Goal: Transaction & Acquisition: Purchase product/service

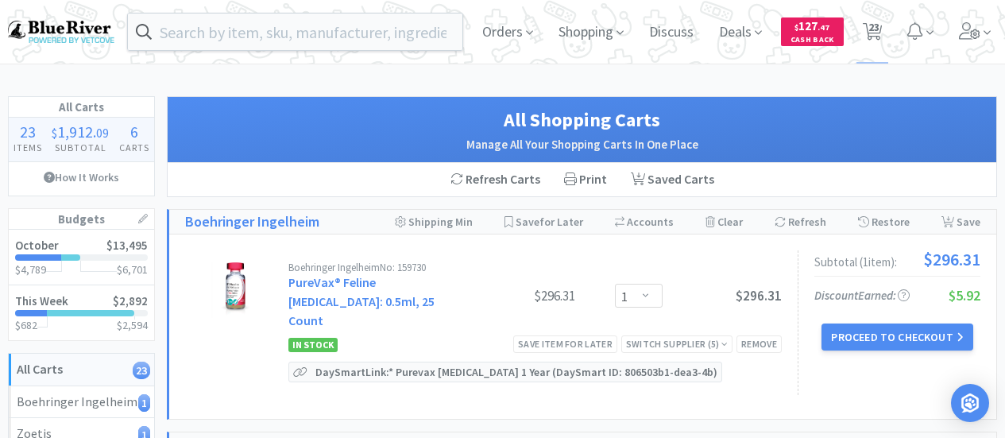
select select "1"
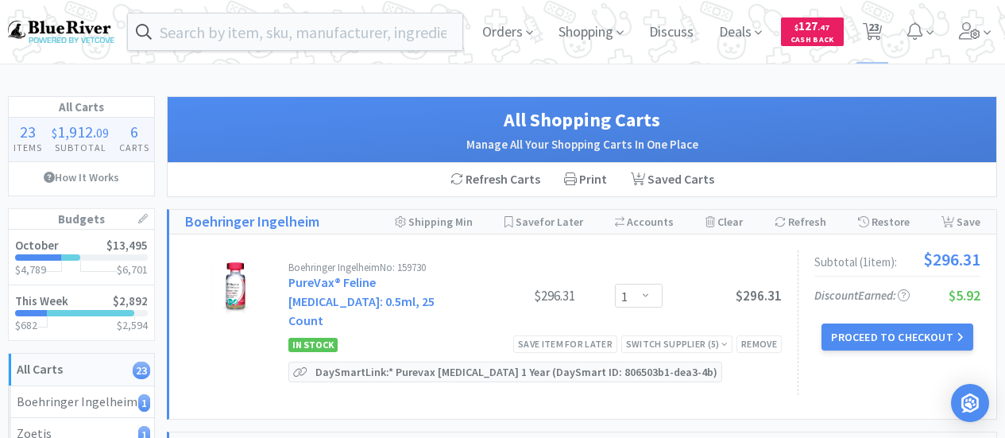
select select "2"
select select "4"
select select "1"
select select "4"
select select "1"
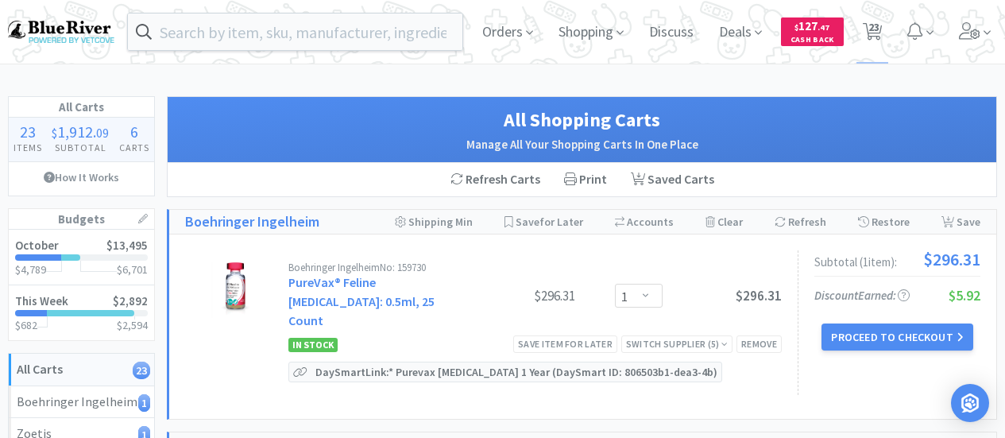
select select "3"
select select "1"
select select "2"
select select "1"
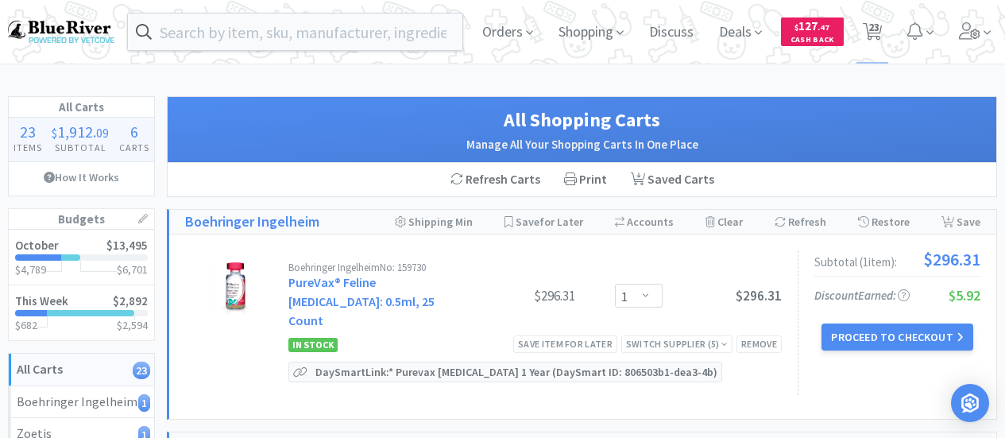
select select "4"
select select "2"
select select "4"
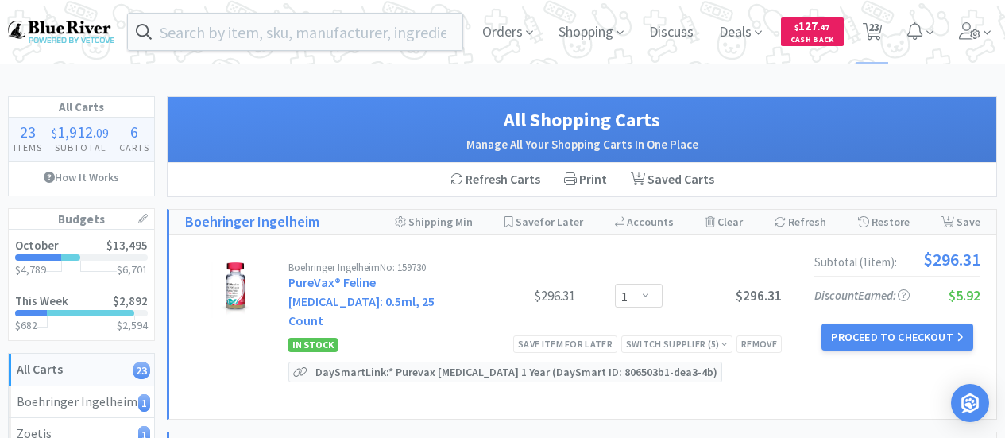
select select "2"
select select "1"
click at [978, 29] on icon at bounding box center [970, 30] width 22 height 17
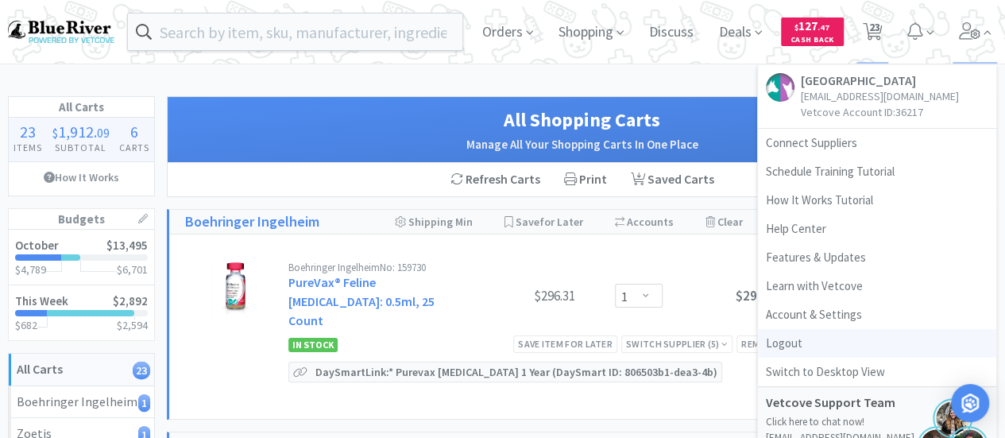
click at [816, 344] on link "Logout" at bounding box center [877, 343] width 238 height 29
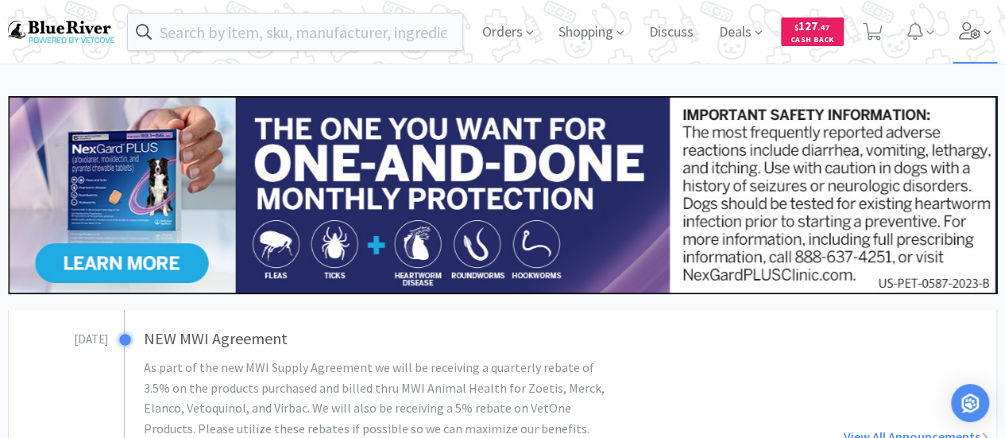
click at [966, 31] on icon at bounding box center [969, 30] width 21 height 17
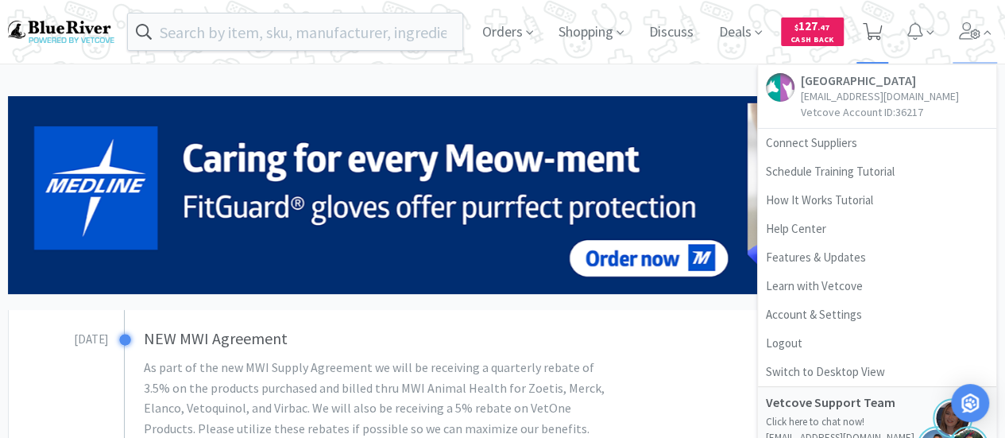
click at [877, 23] on icon at bounding box center [873, 31] width 20 height 17
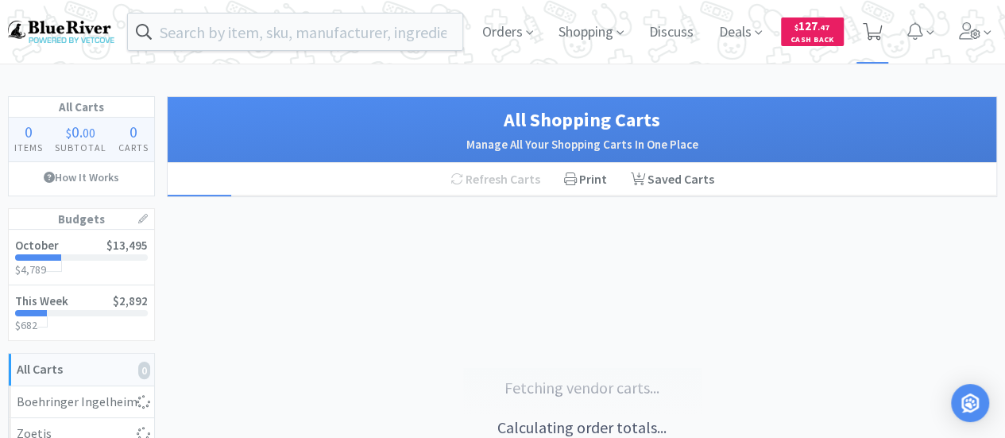
select select "1"
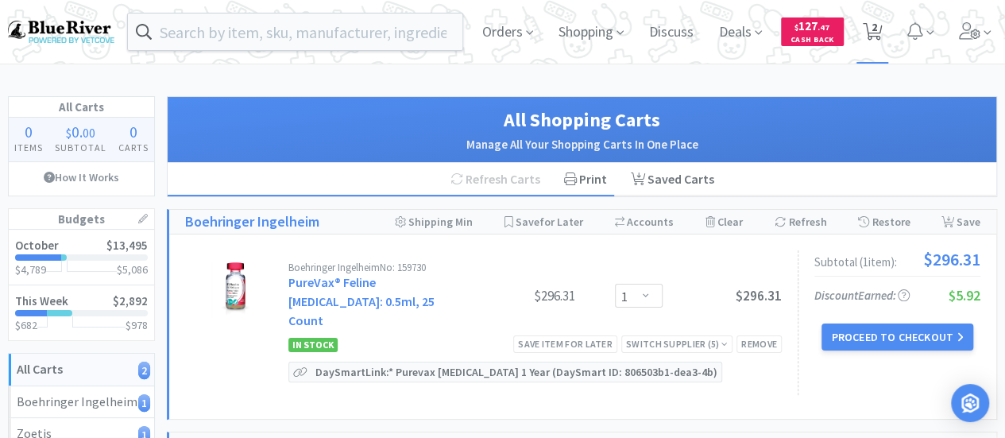
select select "4"
select select "2"
select select "4"
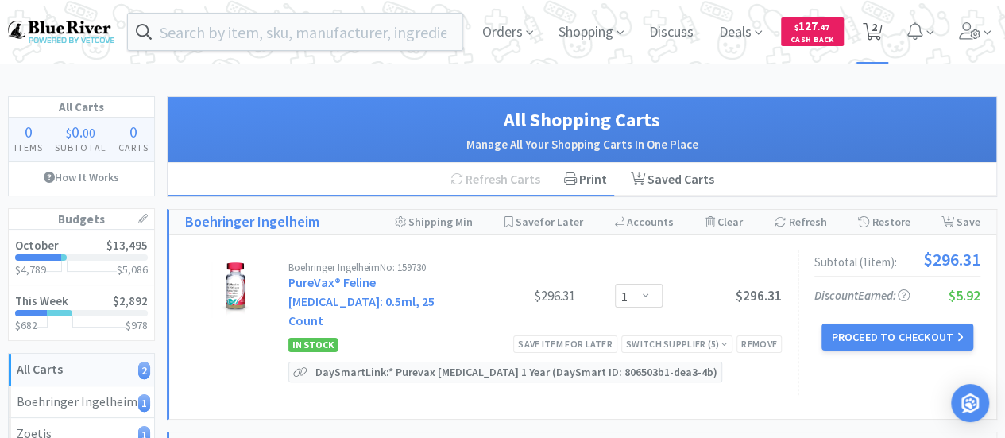
select select "2"
select select "1"
select select "4"
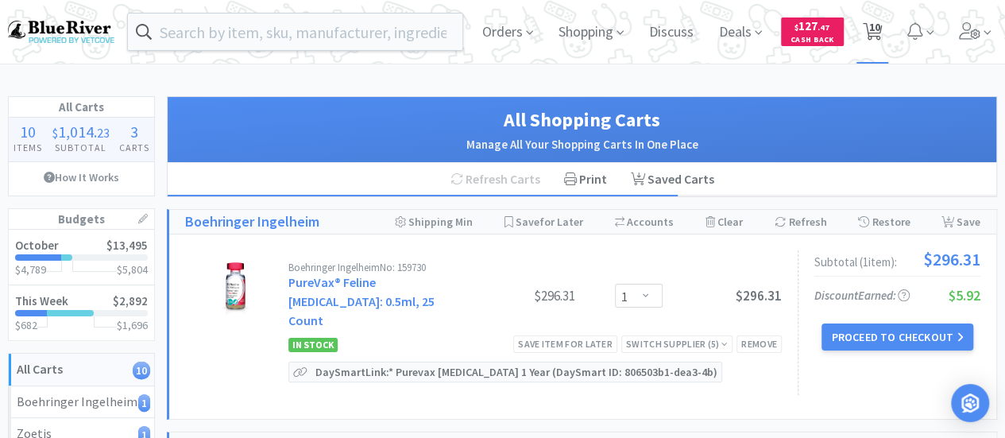
select select "1"
select select "3"
select select "1"
select select "2"
select select "1"
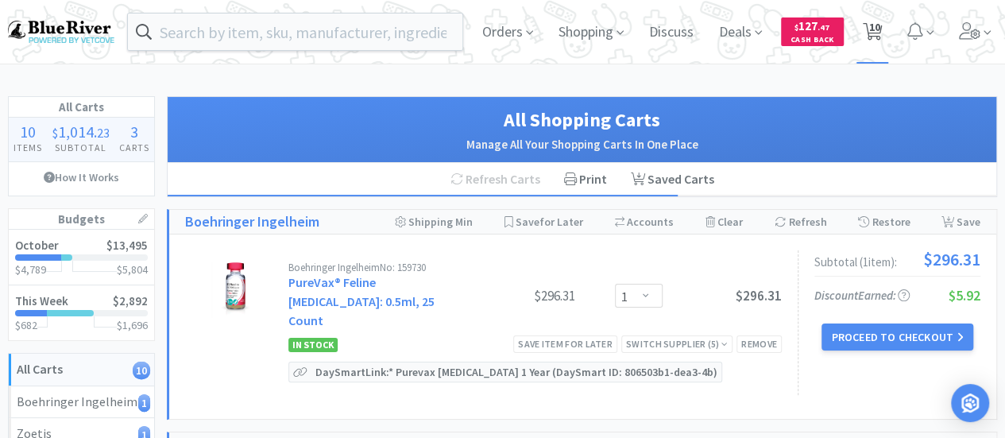
select select "1"
select select "2"
select select "4"
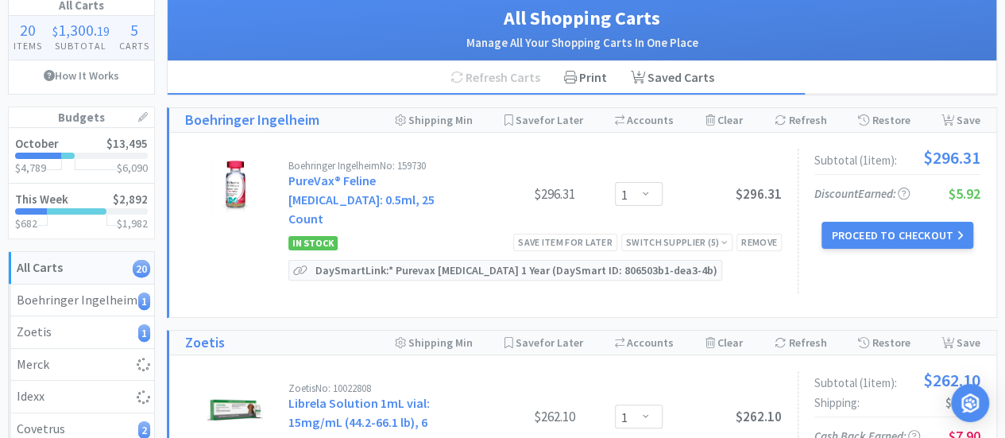
scroll to position [318, 0]
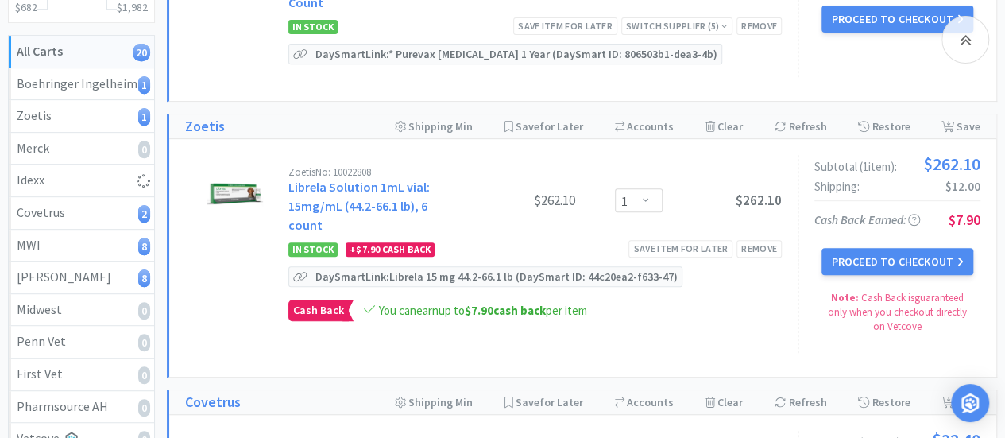
select select "1"
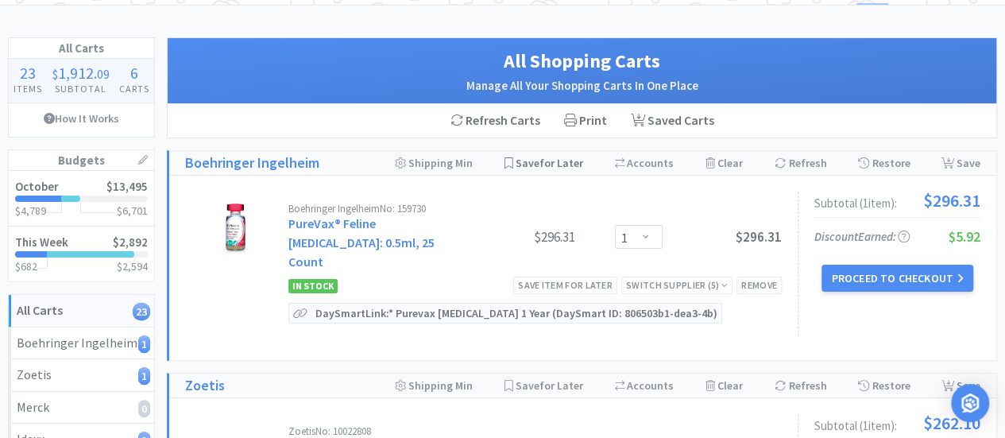
scroll to position [159, 0]
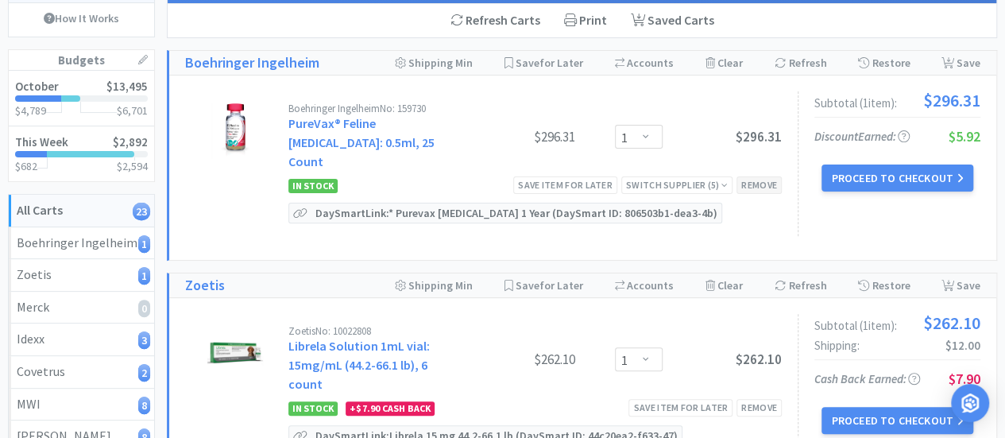
click at [756, 176] on div "Remove" at bounding box center [759, 184] width 45 height 17
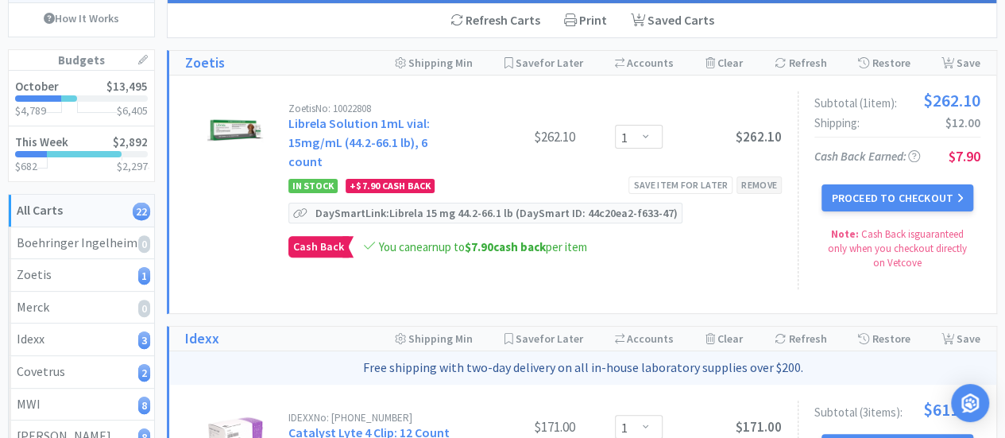
click at [757, 180] on div "Remove" at bounding box center [759, 184] width 45 height 17
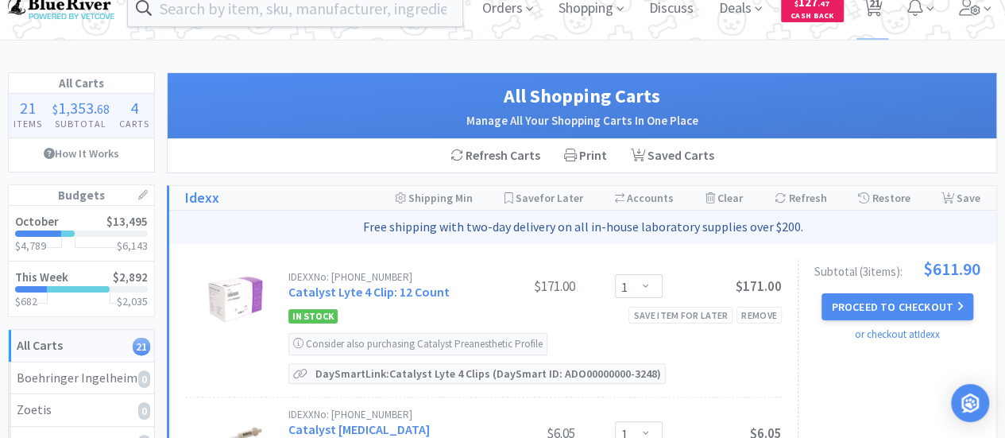
scroll to position [0, 0]
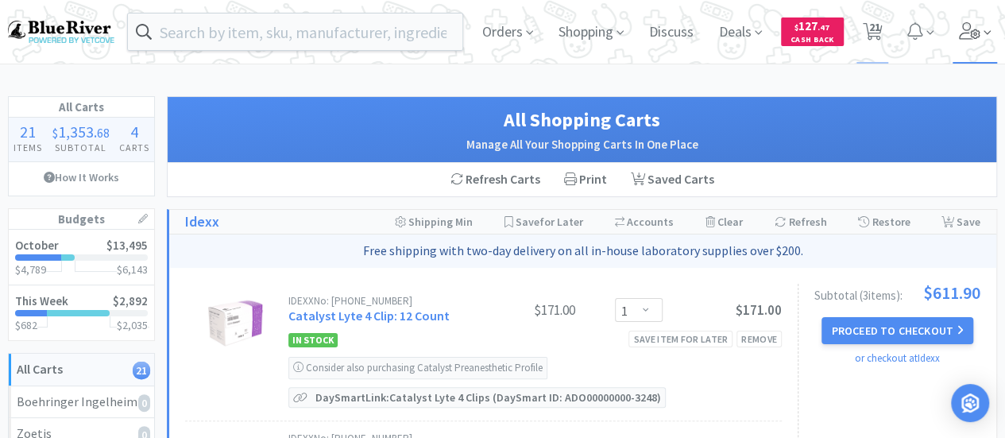
click at [975, 32] on icon at bounding box center [970, 30] width 22 height 17
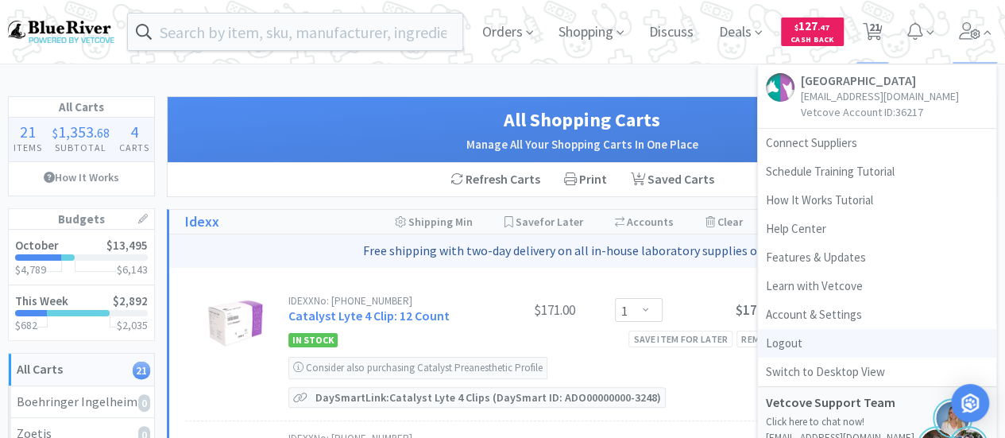
click at [779, 349] on link "Logout" at bounding box center [877, 343] width 238 height 29
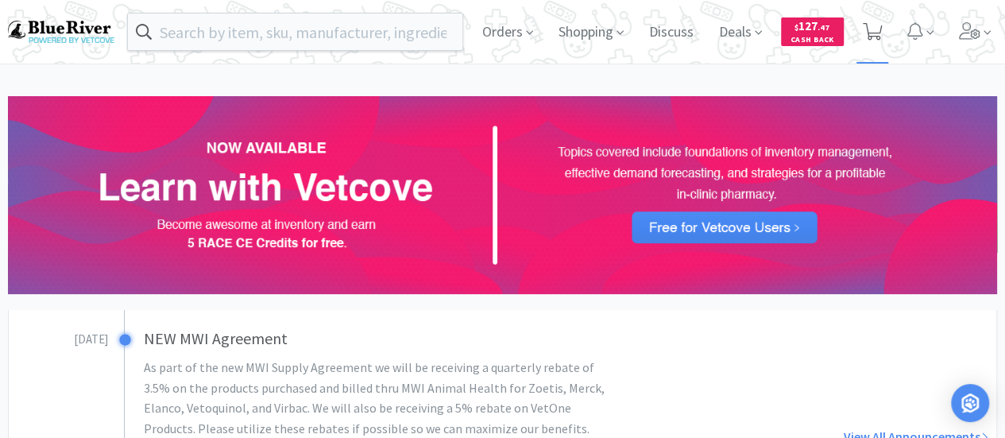
click at [865, 26] on icon at bounding box center [873, 31] width 20 height 17
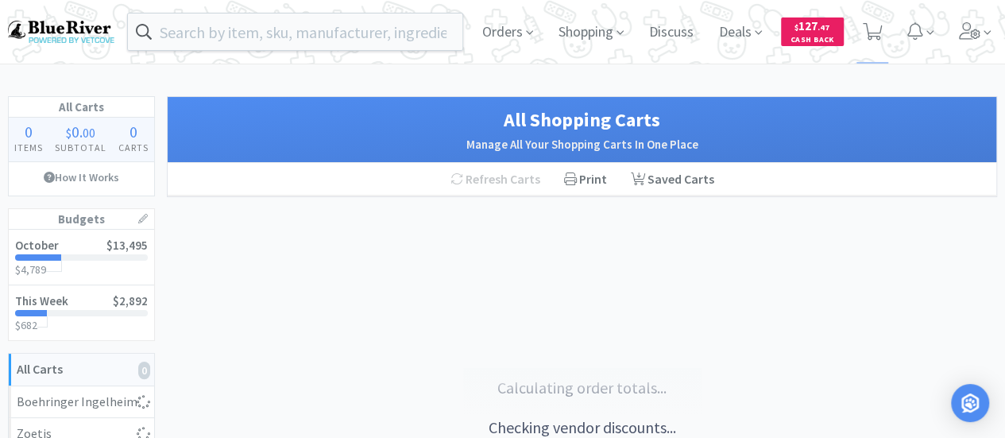
select select "1"
select select "2"
select select "4"
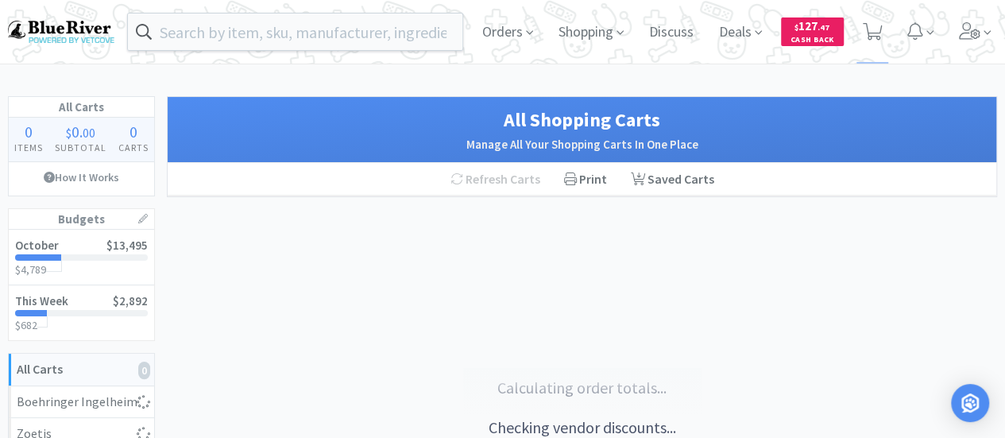
select select "1"
select select "4"
select select "1"
select select "3"
select select "1"
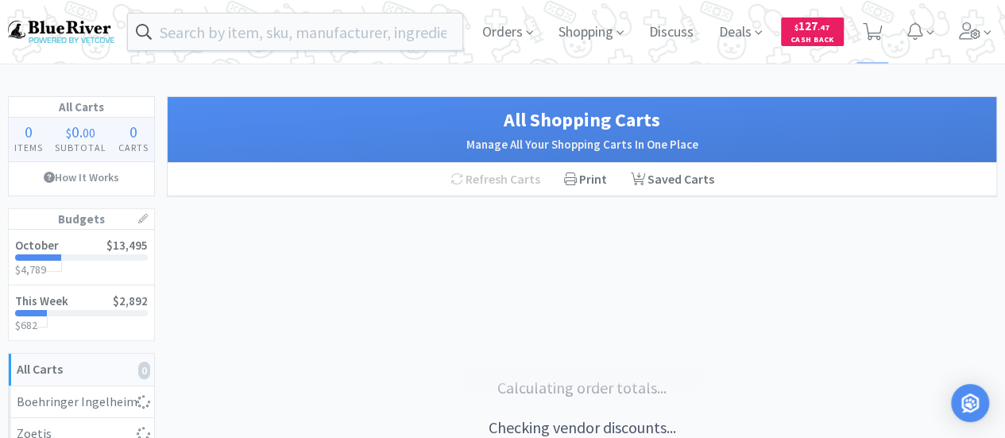
select select "2"
select select "1"
select select "4"
select select "2"
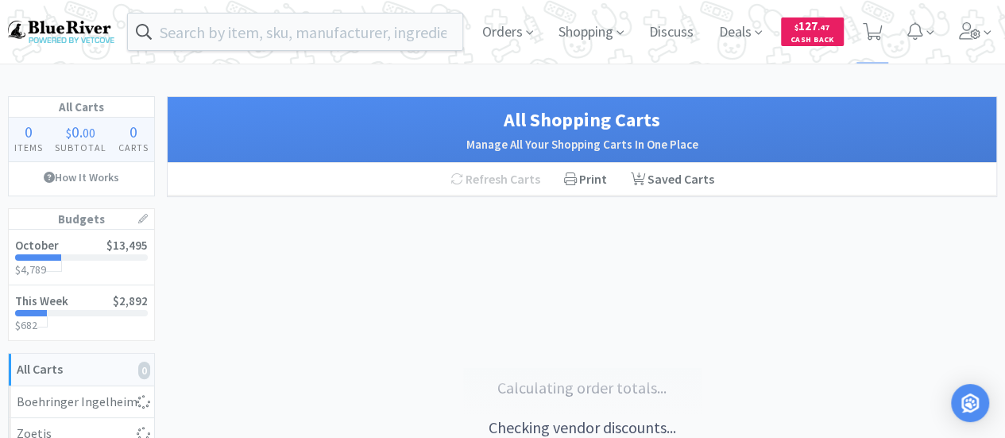
select select "4"
select select "2"
select select "1"
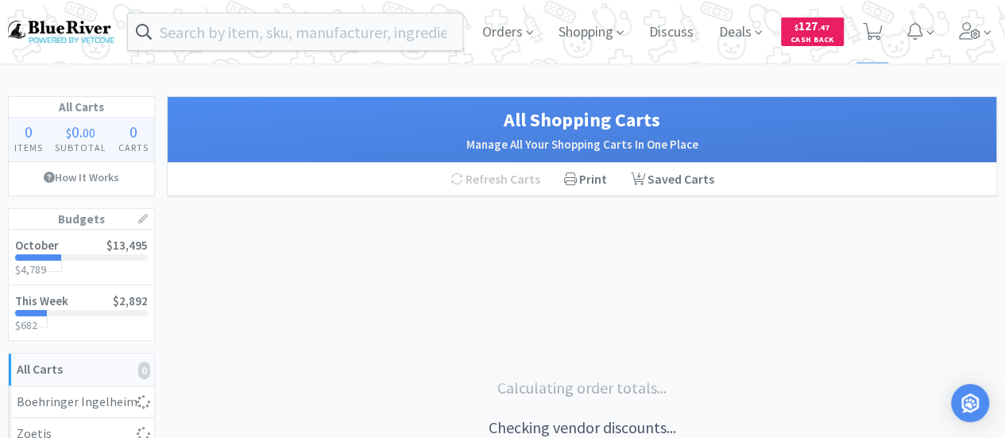
select select "1"
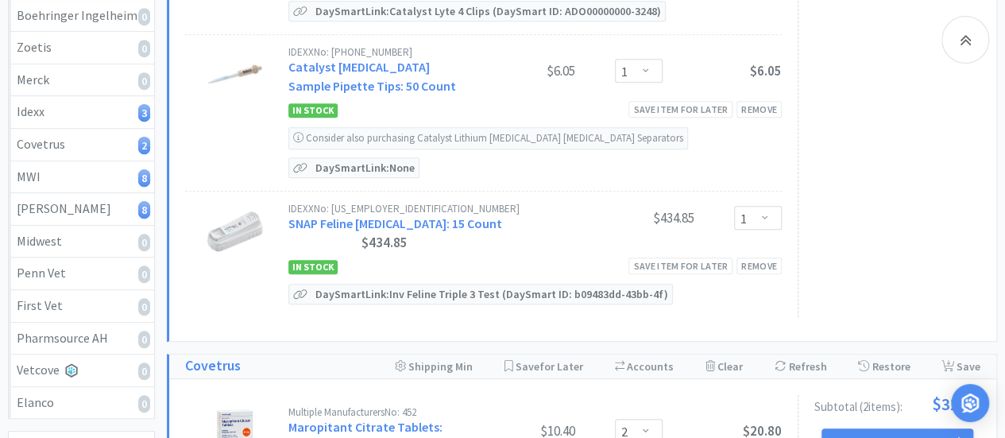
scroll to position [238, 0]
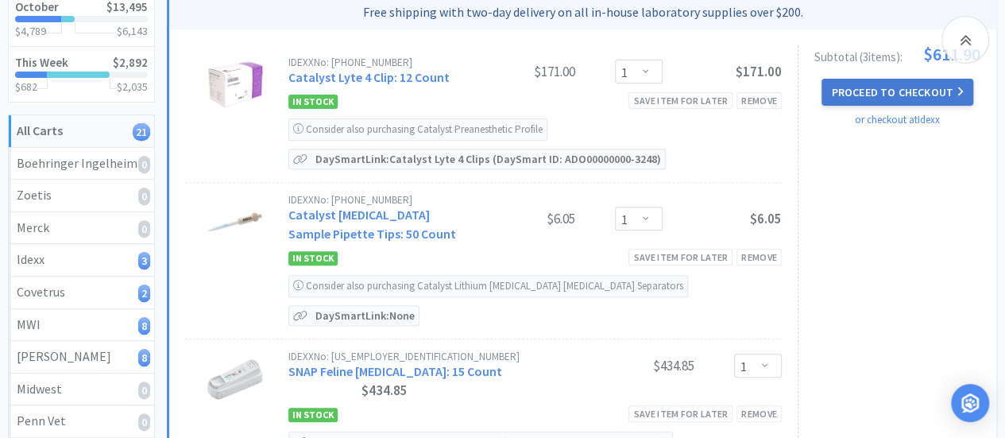
click at [863, 99] on button "Proceed to Checkout" at bounding box center [897, 92] width 151 height 27
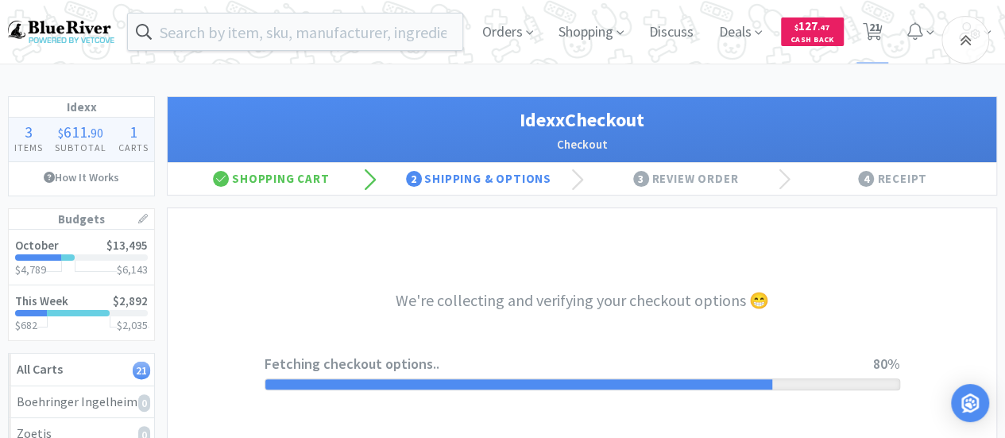
select select "904"
select select "003"
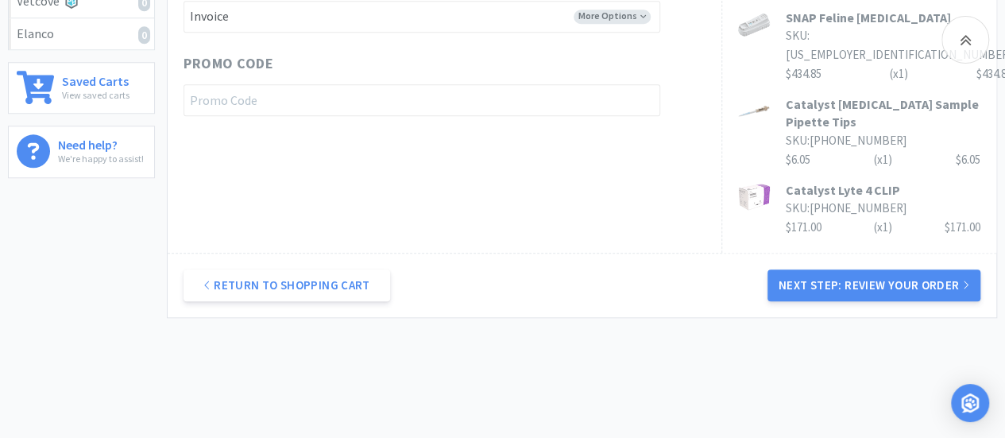
scroll to position [756, 0]
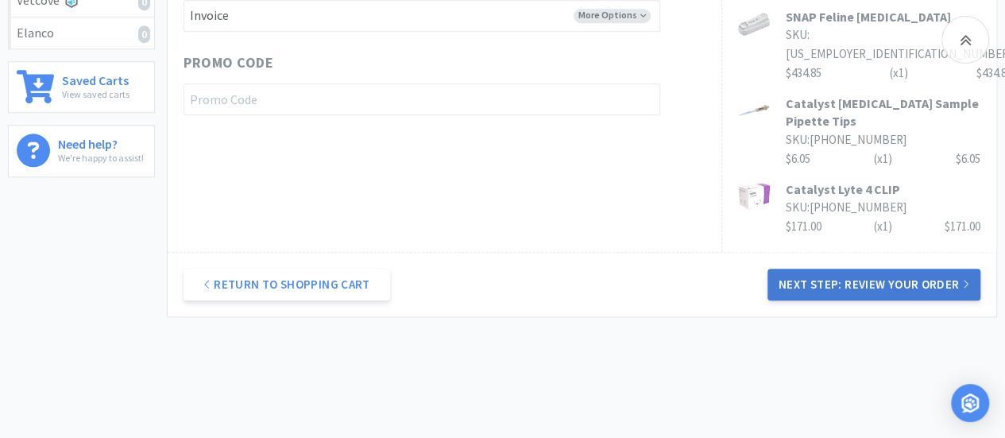
click at [883, 269] on button "Next Step: Review Your Order" at bounding box center [874, 285] width 213 height 32
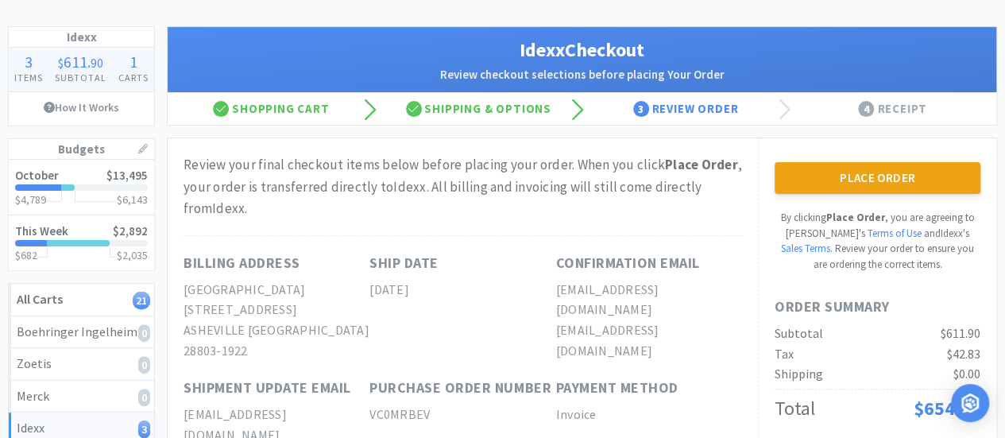
scroll to position [0, 0]
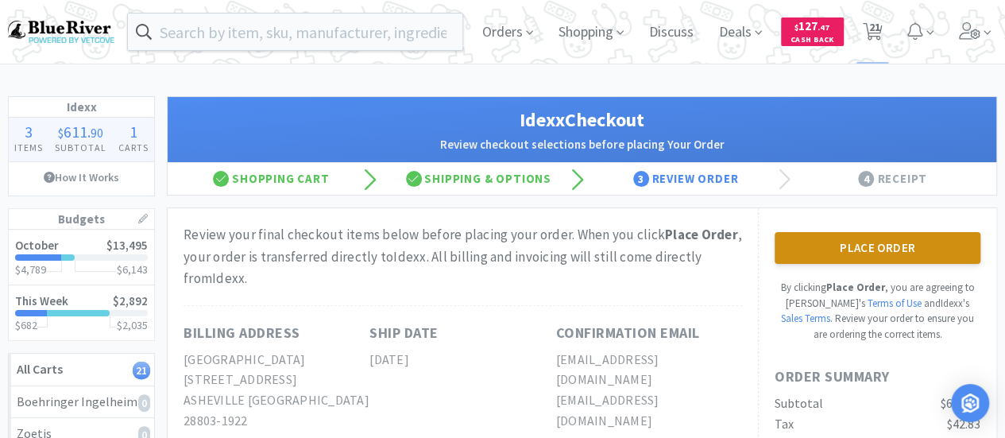
click at [867, 246] on button "Place Order" at bounding box center [878, 248] width 206 height 32
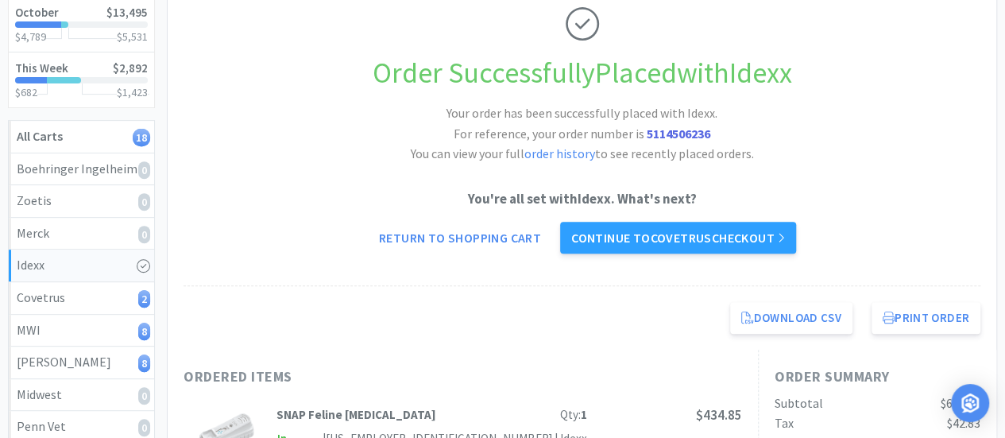
scroll to position [238, 0]
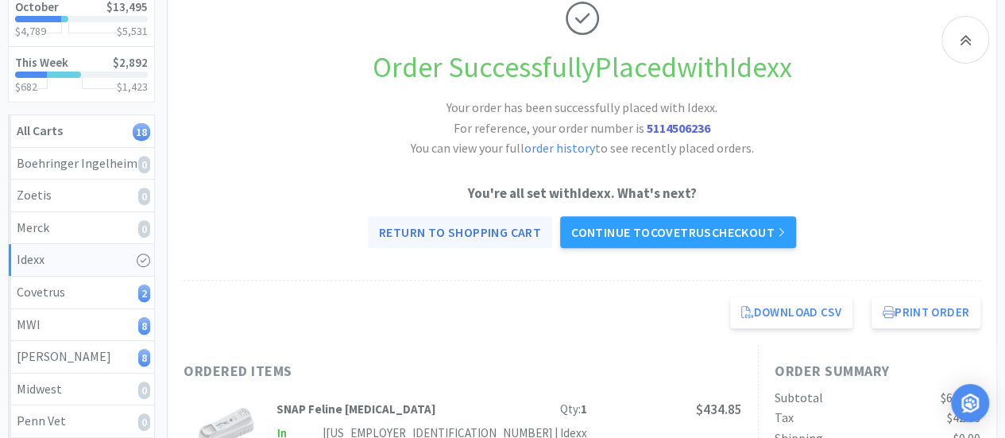
click at [496, 227] on link "Return to Shopping Cart" at bounding box center [460, 232] width 184 height 32
select select "2"
select select "4"
select select "1"
select select "4"
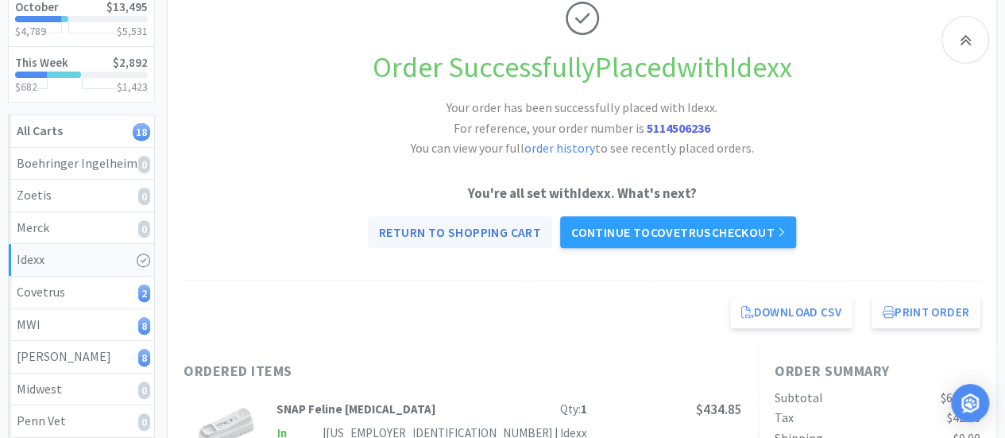
select select "1"
select select "3"
select select "1"
select select "2"
select select "1"
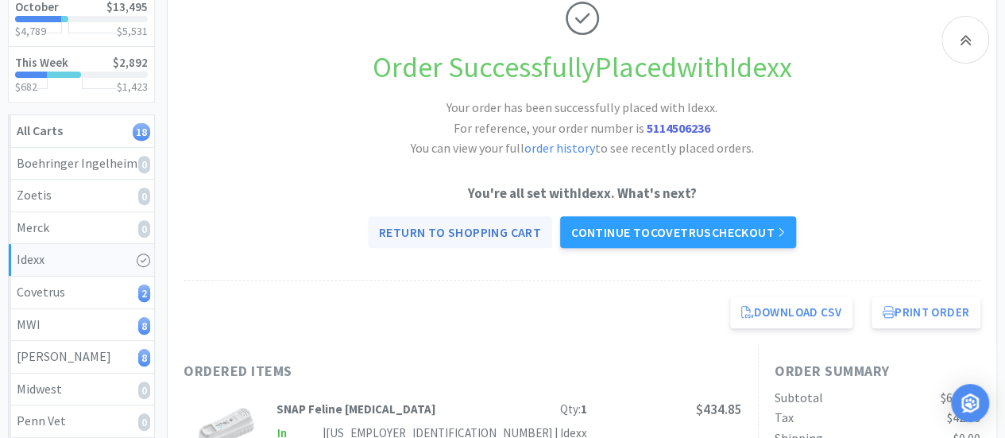
select select "1"
select select "4"
select select "2"
select select "4"
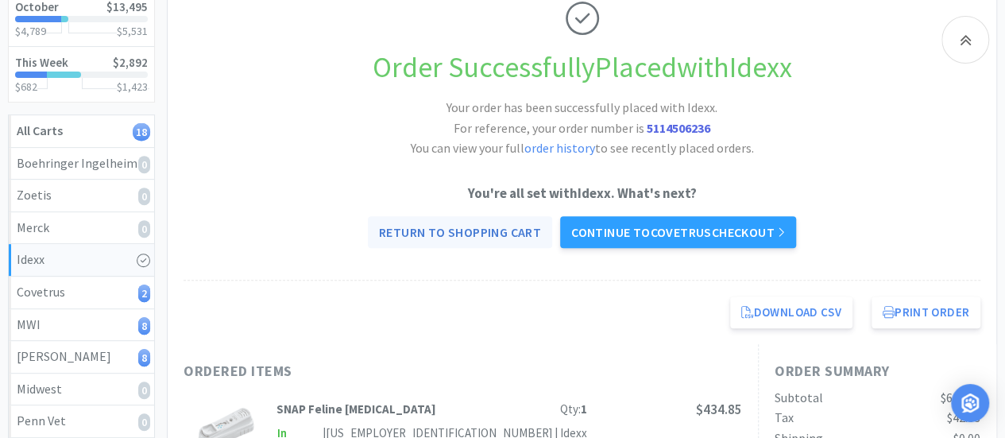
select select "4"
select select "2"
select select "1"
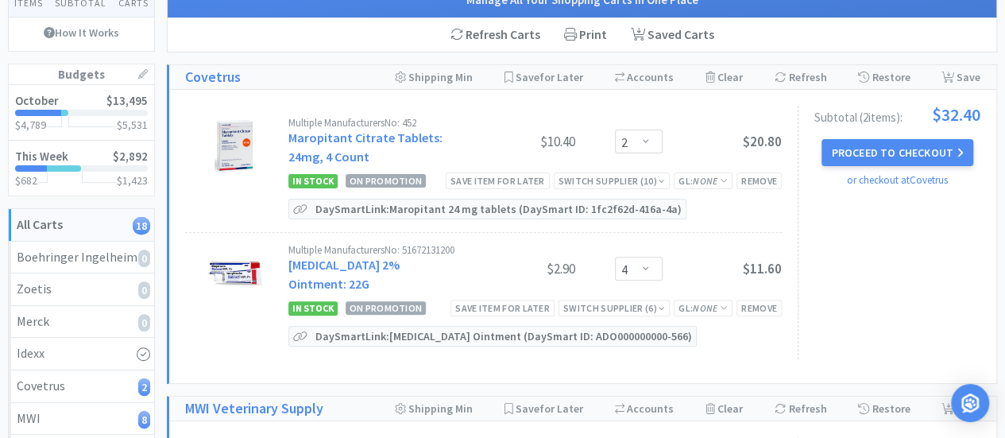
scroll to position [159, 0]
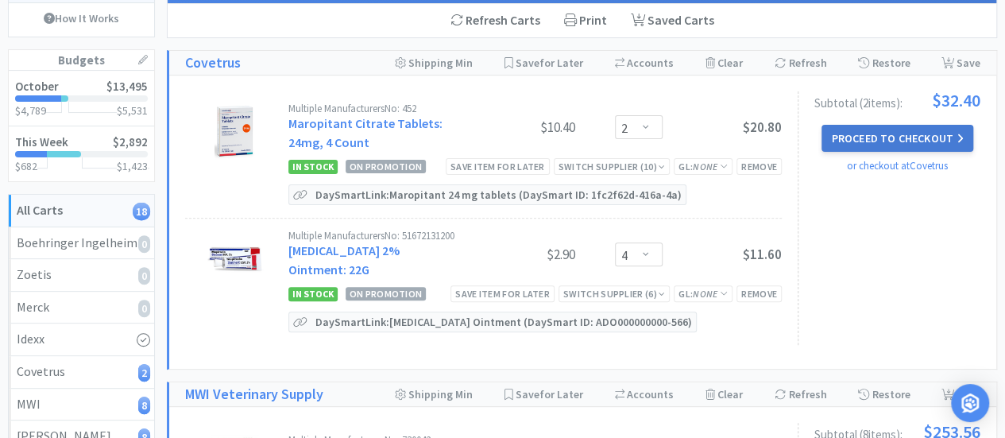
click at [889, 132] on button "Proceed to Checkout" at bounding box center [897, 138] width 151 height 27
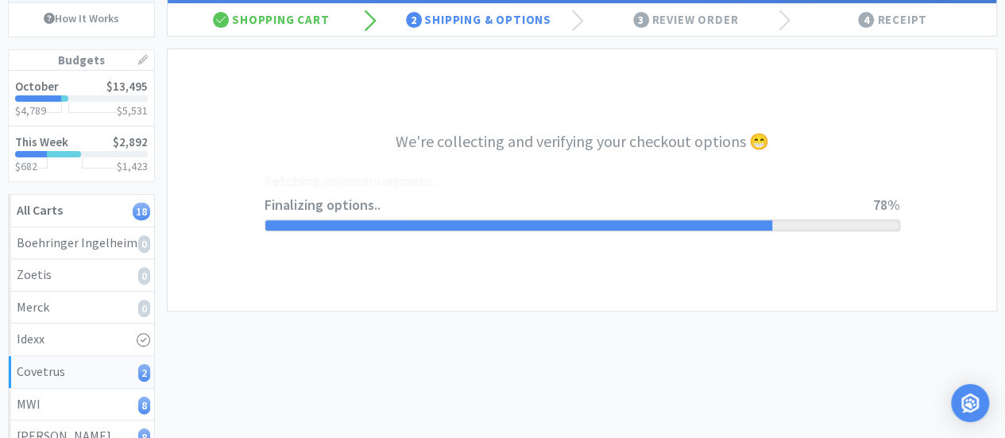
select select "ACCOUNT"
select select "cvt-standard-net"
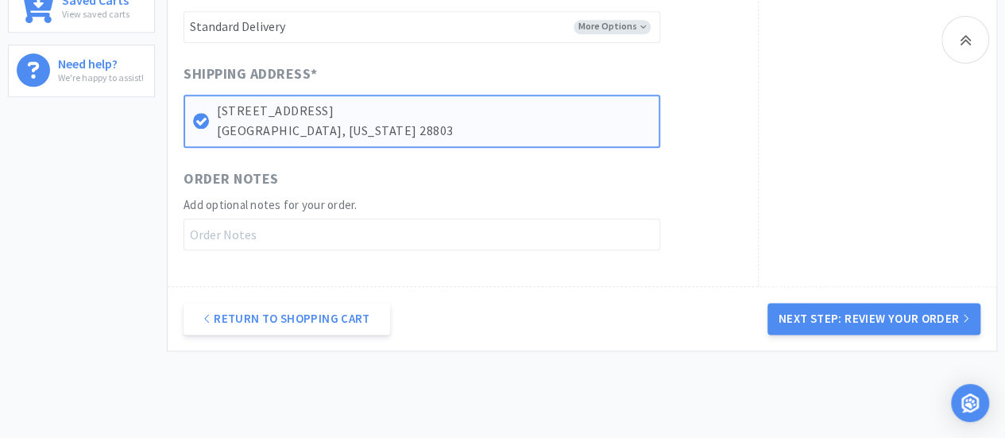
scroll to position [874, 0]
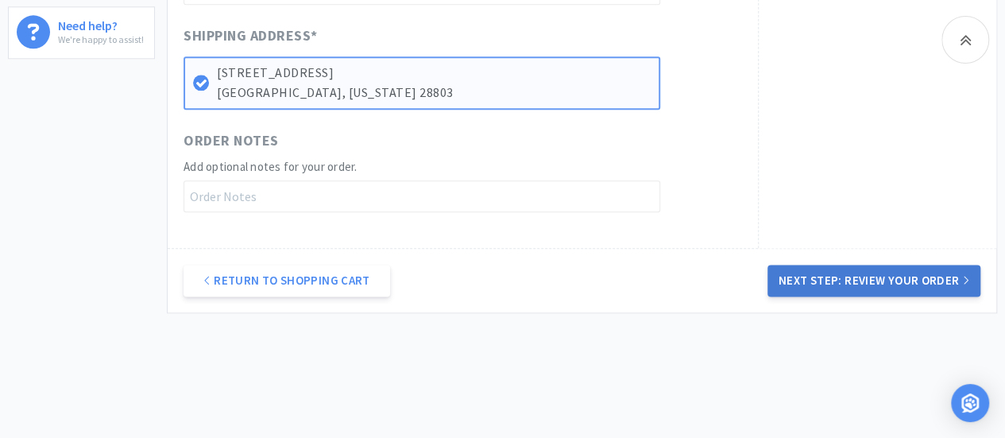
click at [880, 284] on button "Next Step: Review Your Order" at bounding box center [874, 281] width 213 height 32
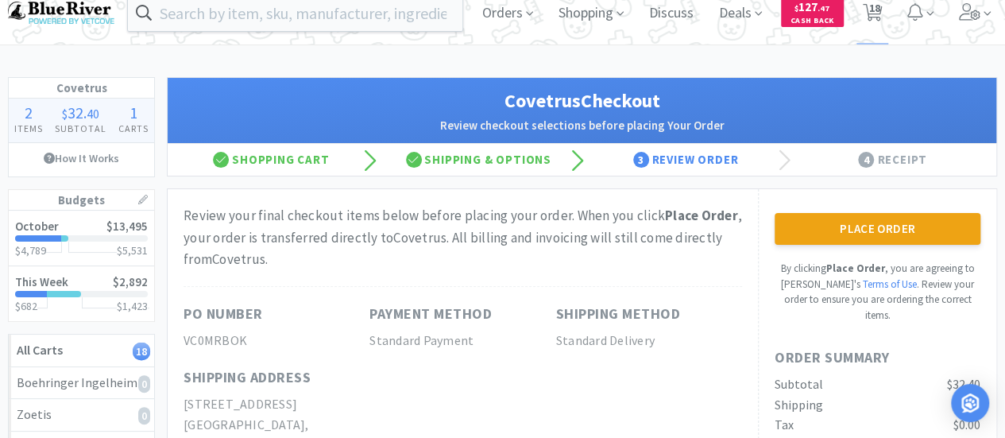
scroll to position [0, 0]
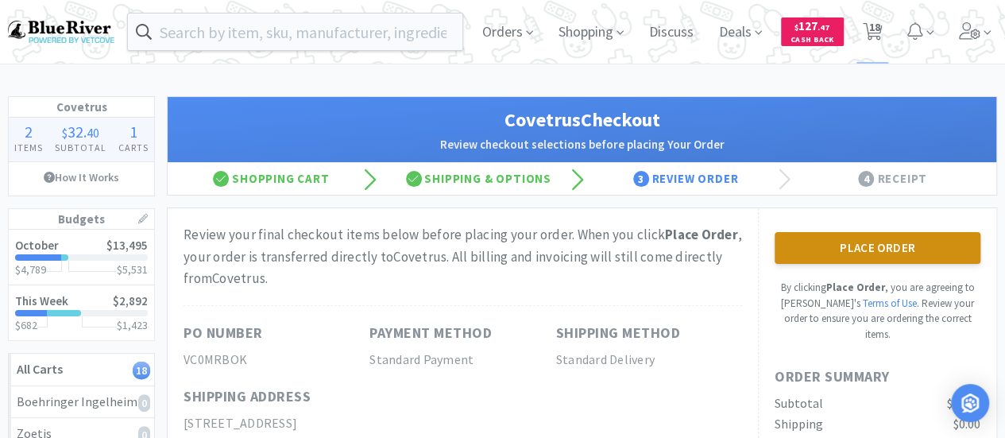
click at [862, 240] on button "Place Order" at bounding box center [878, 248] width 206 height 32
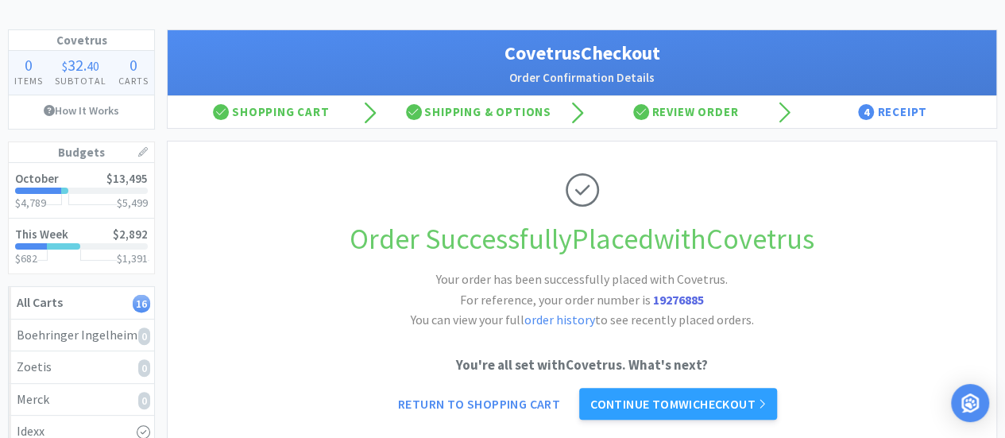
scroll to position [159, 0]
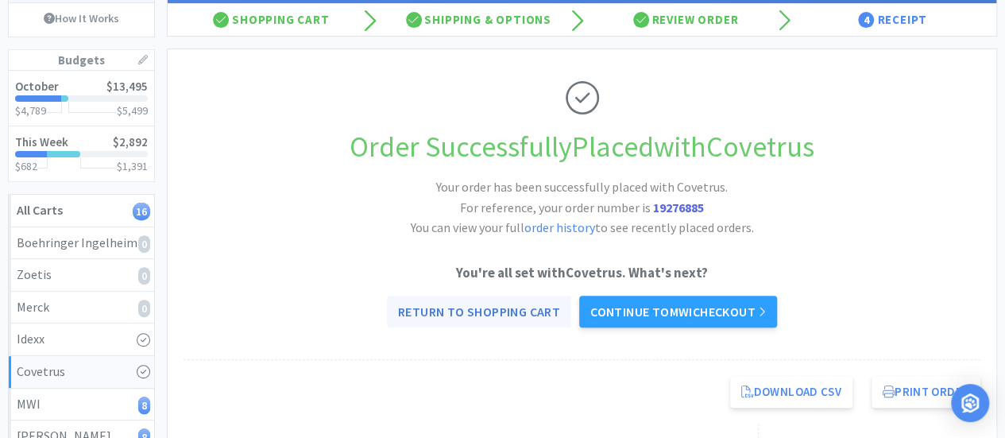
click at [527, 305] on link "Return to Shopping Cart" at bounding box center [479, 312] width 184 height 32
select select "1"
select select "4"
select select "1"
select select "3"
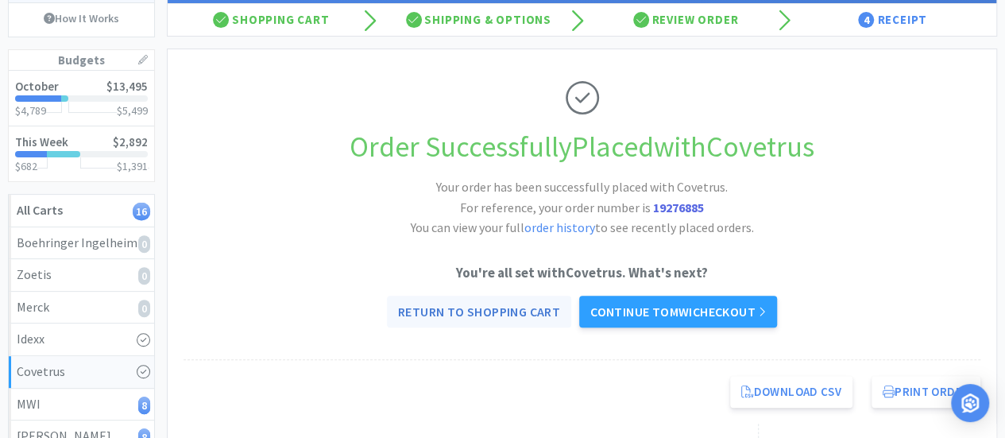
select select "1"
select select "2"
select select "1"
select select "4"
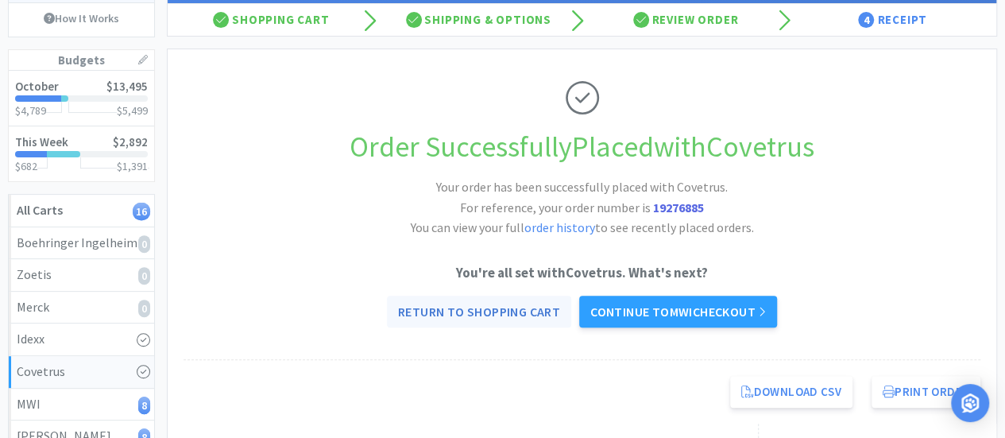
select select "2"
select select "4"
select select "2"
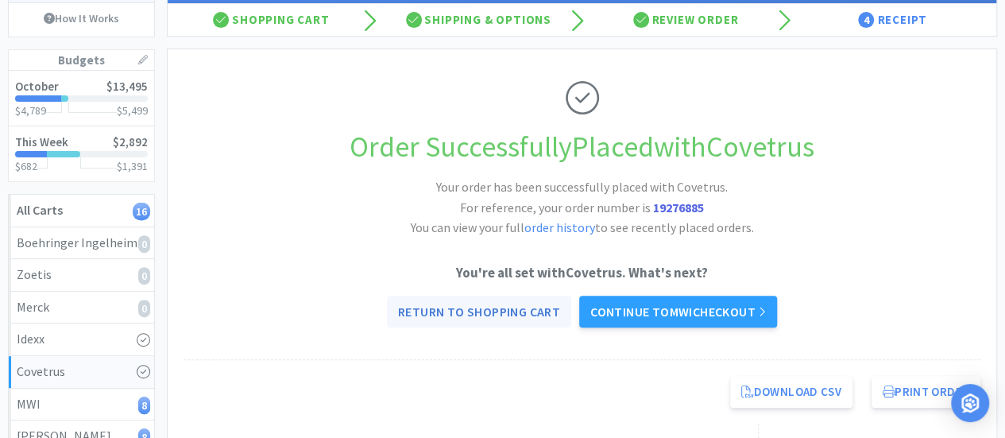
select select "1"
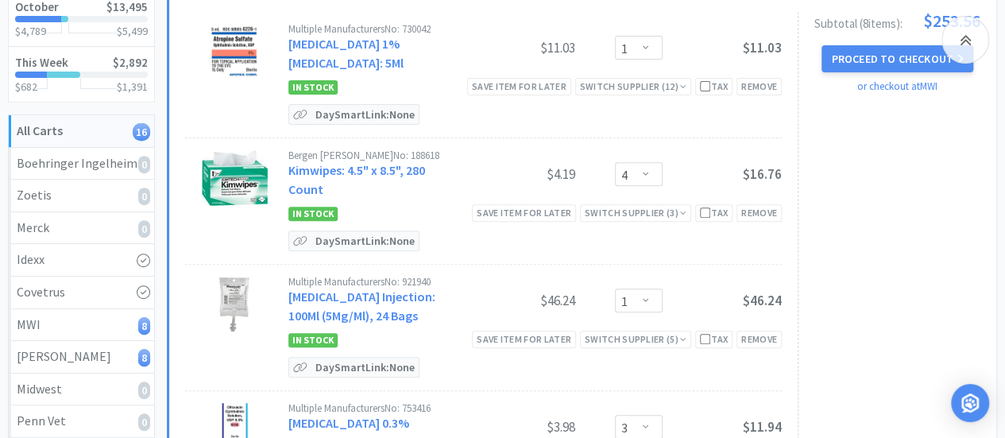
scroll to position [79, 0]
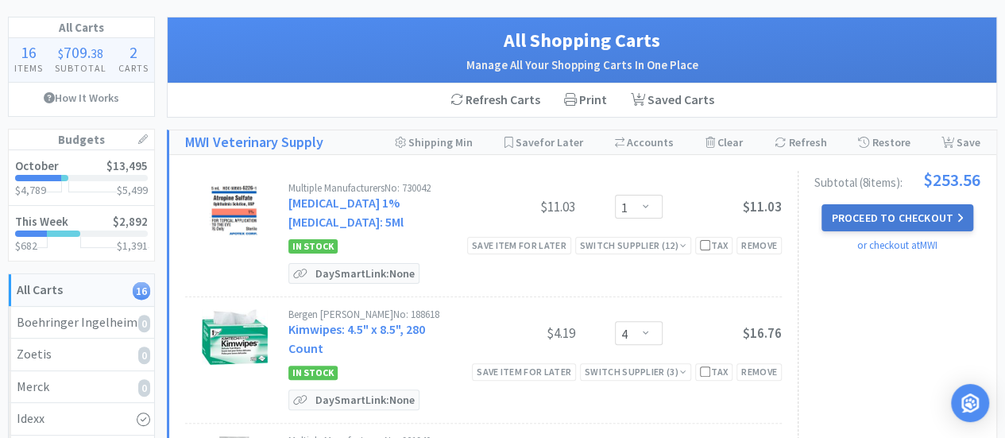
click at [870, 223] on button "Proceed to Checkout" at bounding box center [897, 217] width 151 height 27
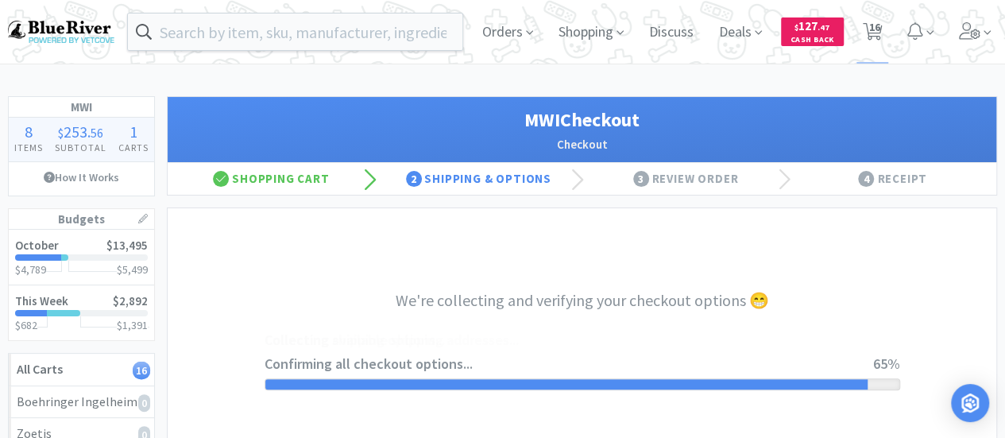
select select "STD_"
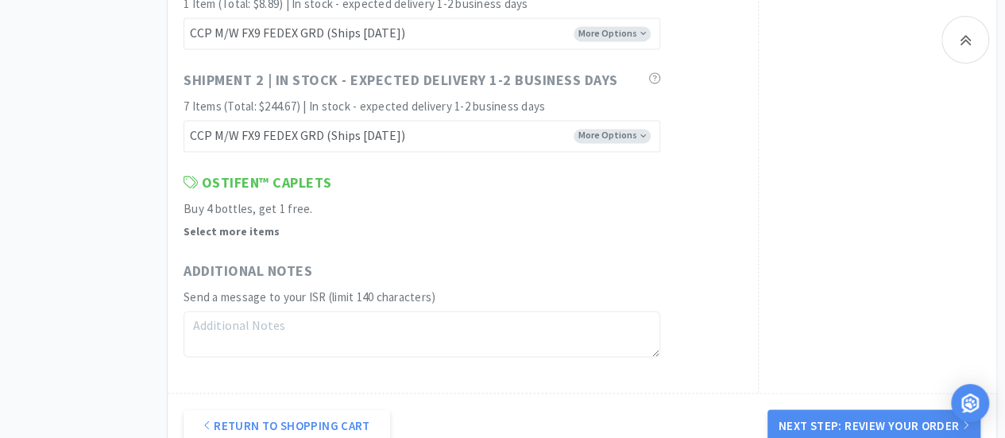
scroll to position [1272, 0]
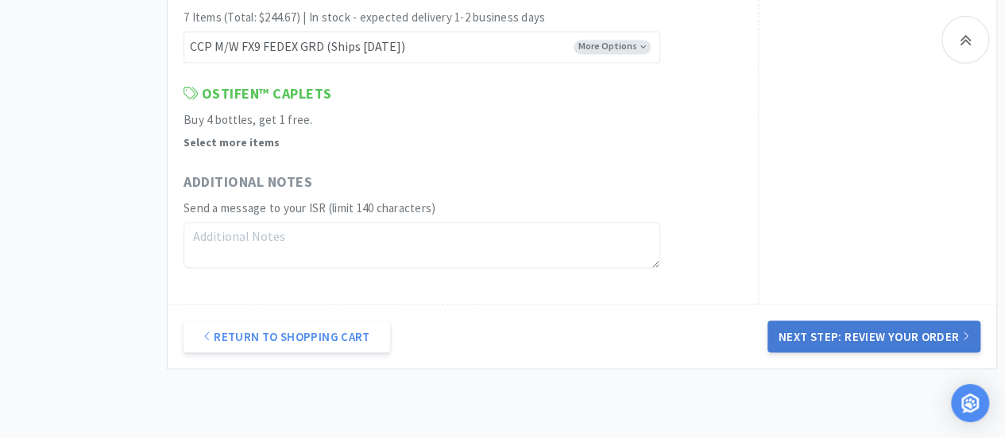
click at [839, 331] on button "Next Step: Review Your Order" at bounding box center [874, 336] width 213 height 32
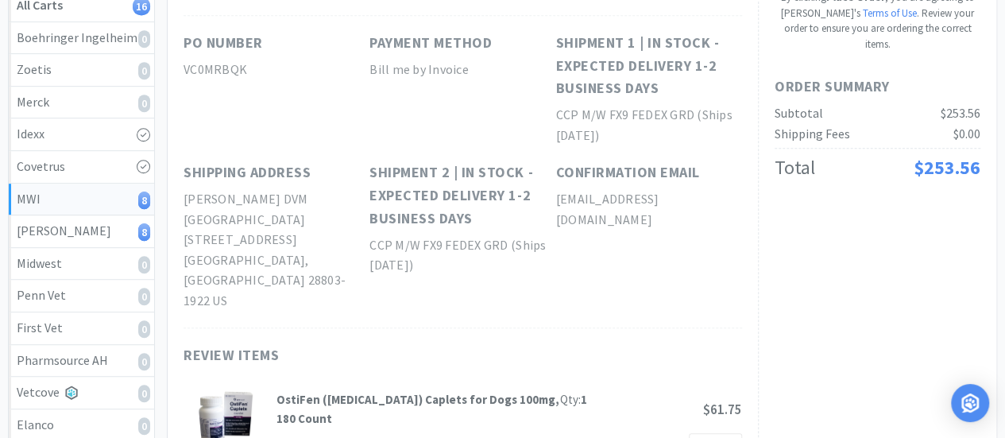
scroll to position [134, 0]
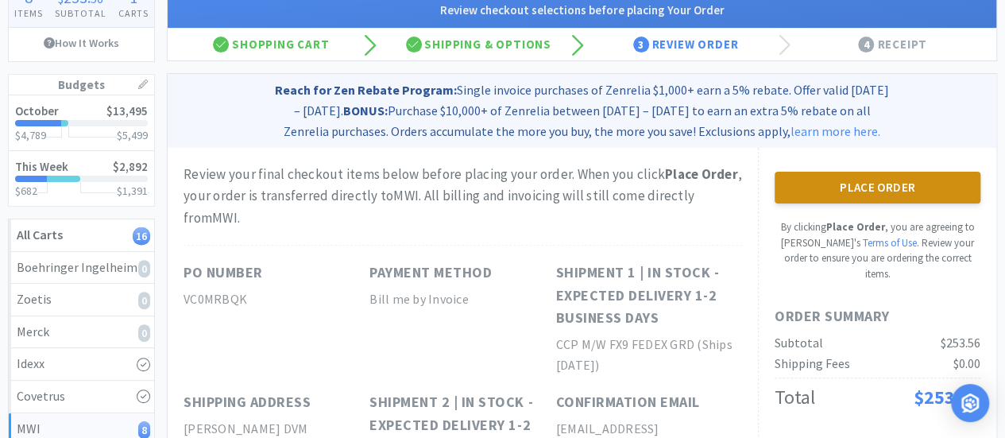
click at [862, 189] on button "Place Order" at bounding box center [878, 188] width 206 height 32
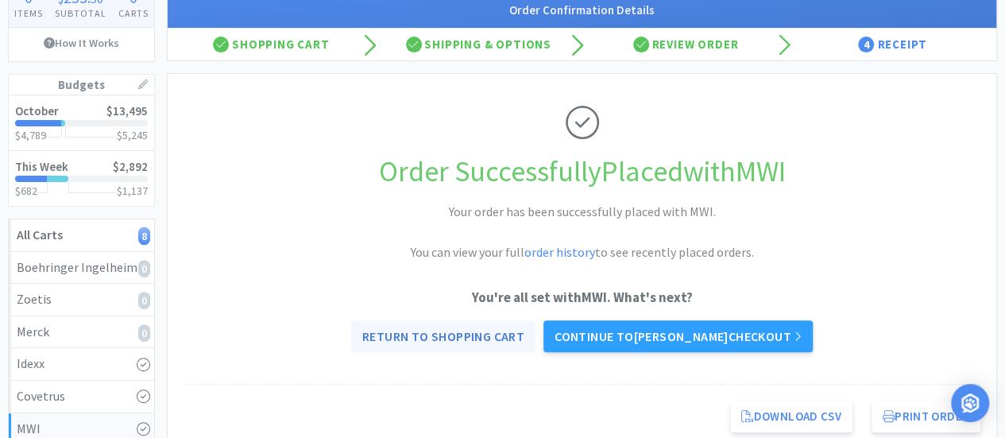
click at [464, 333] on link "Return to Shopping Cart" at bounding box center [443, 336] width 184 height 32
select select "4"
select select "2"
select select "4"
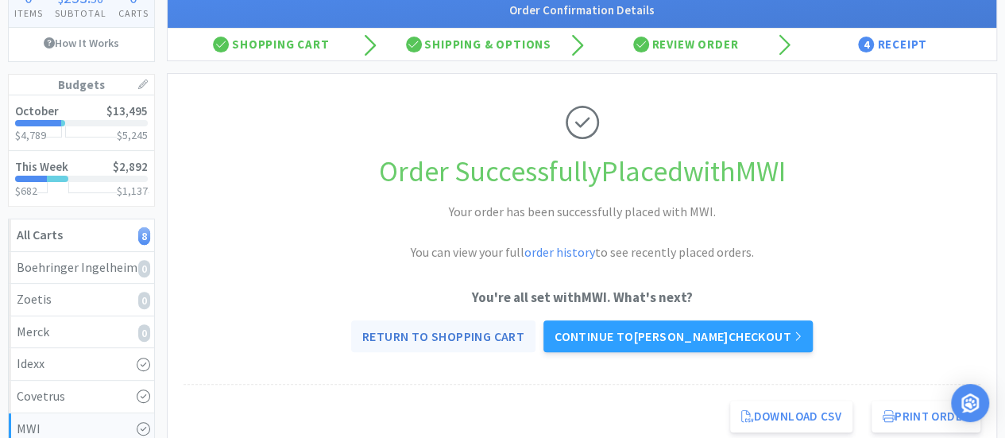
select select "4"
select select "2"
select select "1"
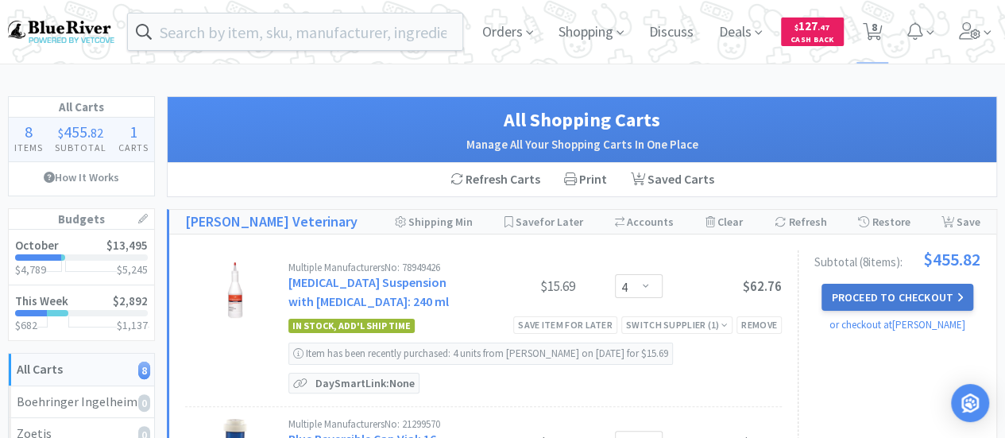
click at [912, 292] on button "Proceed to Checkout" at bounding box center [897, 297] width 151 height 27
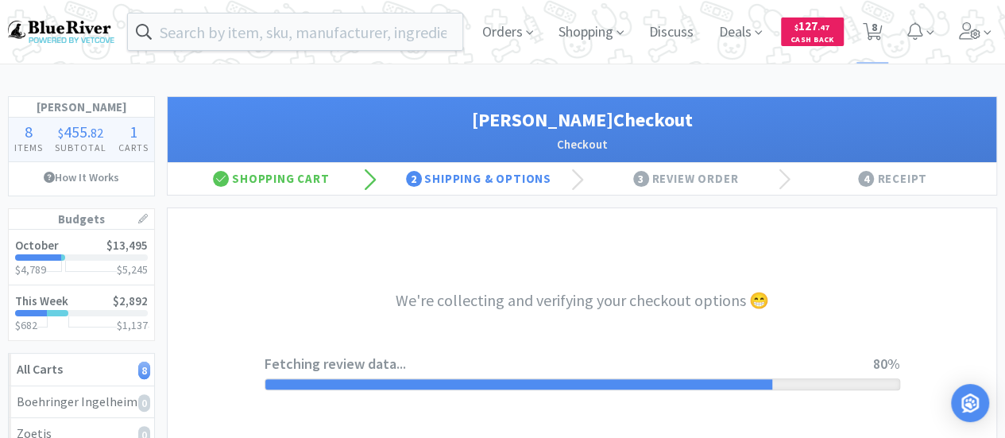
select select "1"
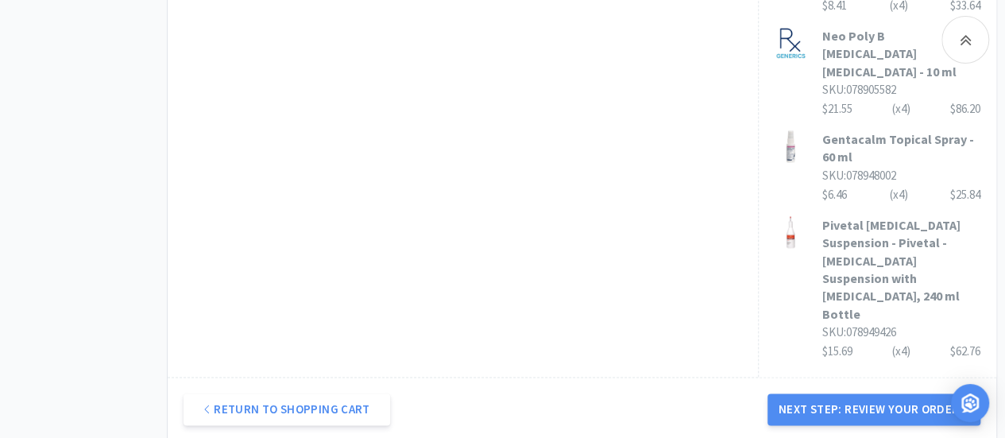
scroll to position [1033, 0]
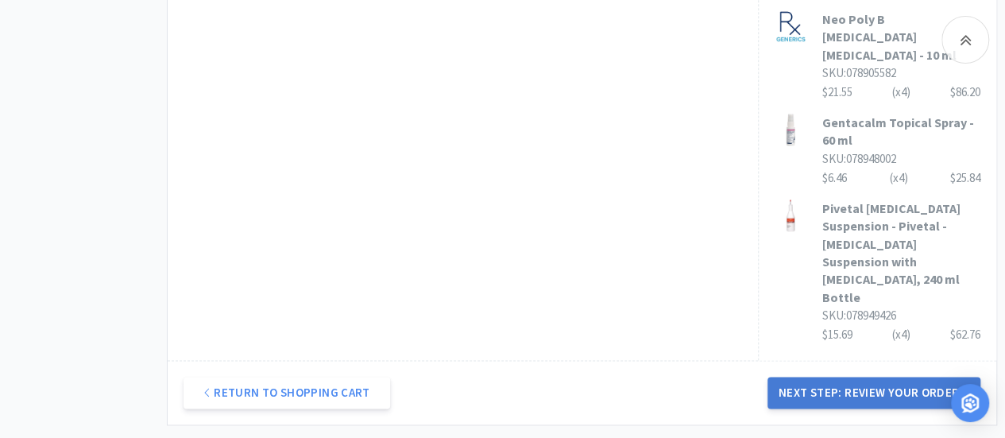
click at [848, 377] on button "Next Step: Review Your Order" at bounding box center [874, 393] width 213 height 32
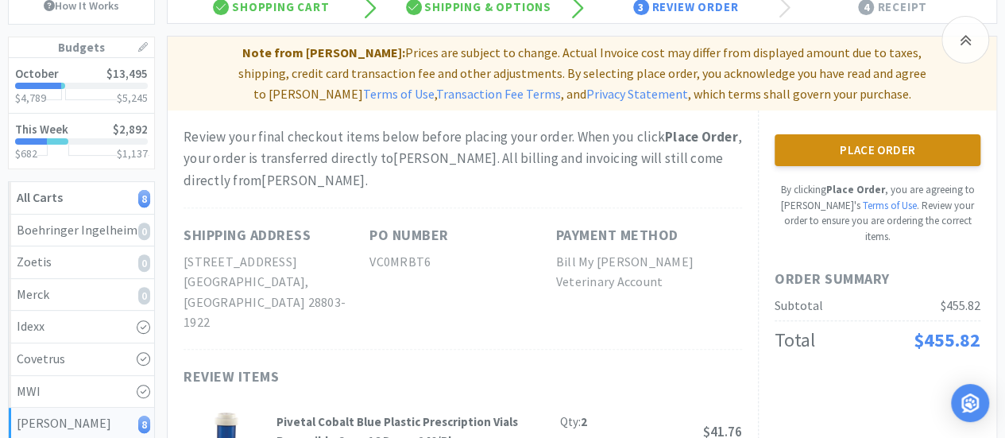
scroll to position [137, 0]
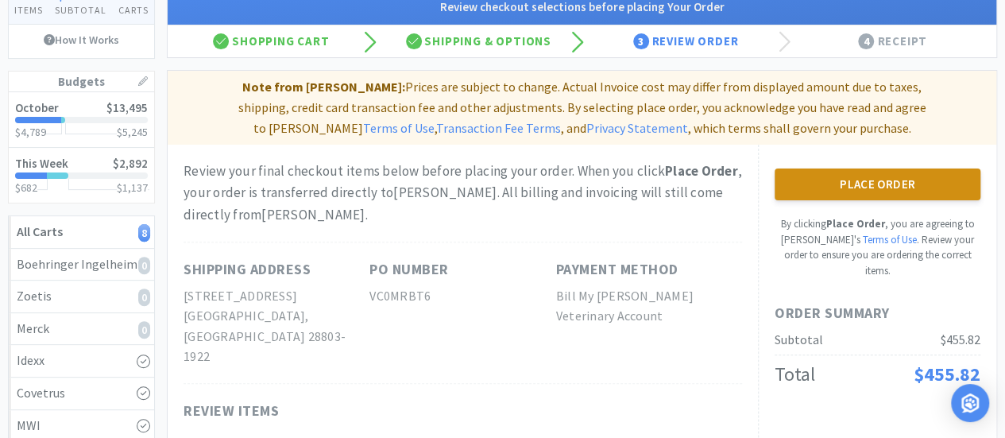
click at [894, 183] on button "Place Order" at bounding box center [878, 184] width 206 height 32
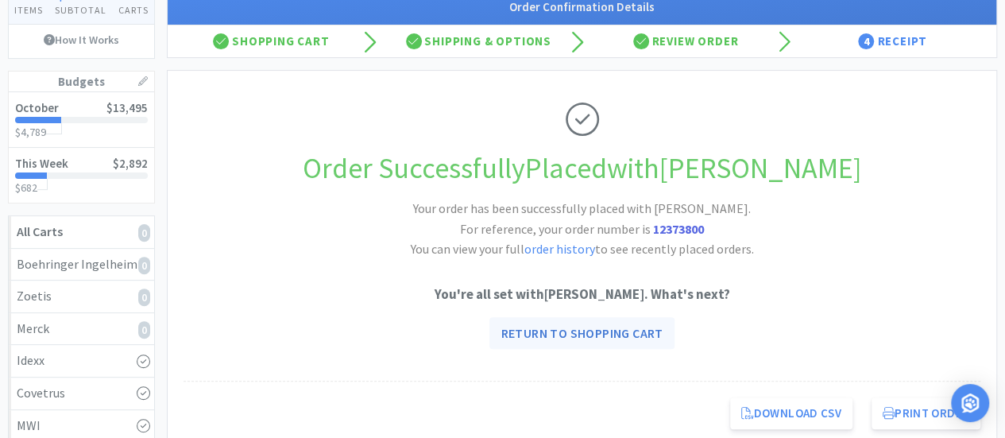
click at [584, 323] on link "Return to Shopping Cart" at bounding box center [582, 333] width 184 height 32
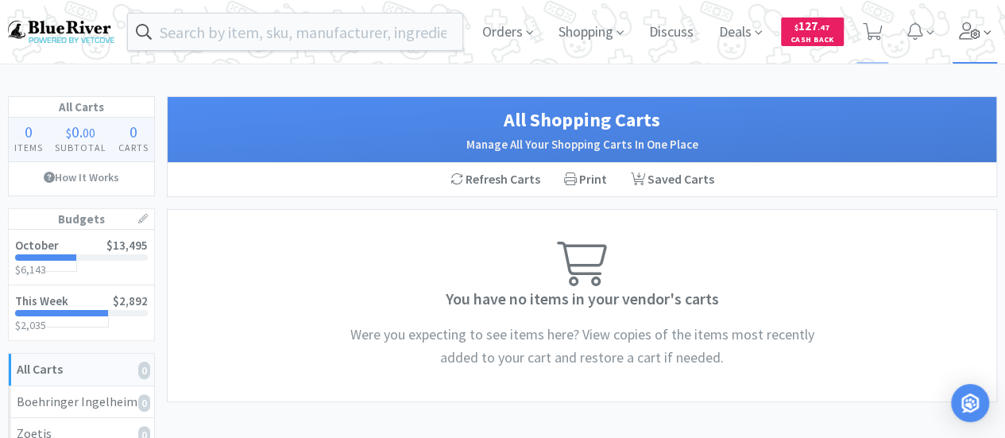
click at [974, 29] on icon at bounding box center [970, 30] width 22 height 17
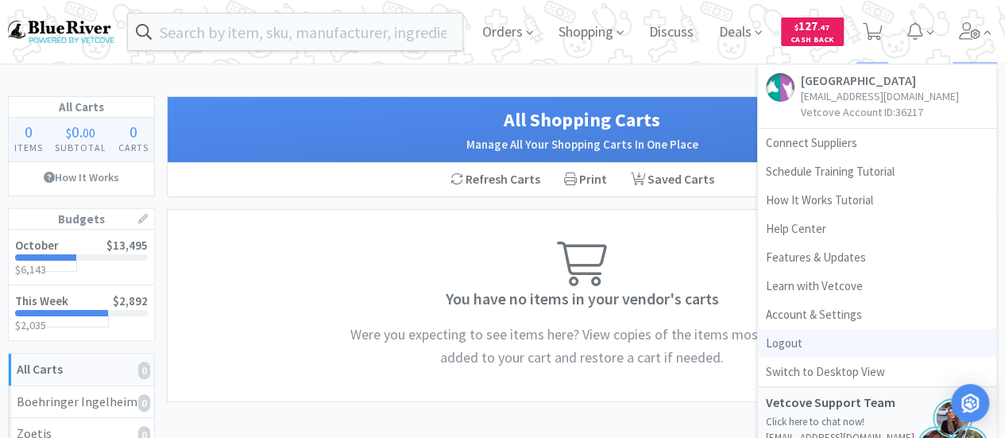
click at [786, 343] on link "Logout" at bounding box center [877, 343] width 238 height 29
